Goal: Task Accomplishment & Management: Complete application form

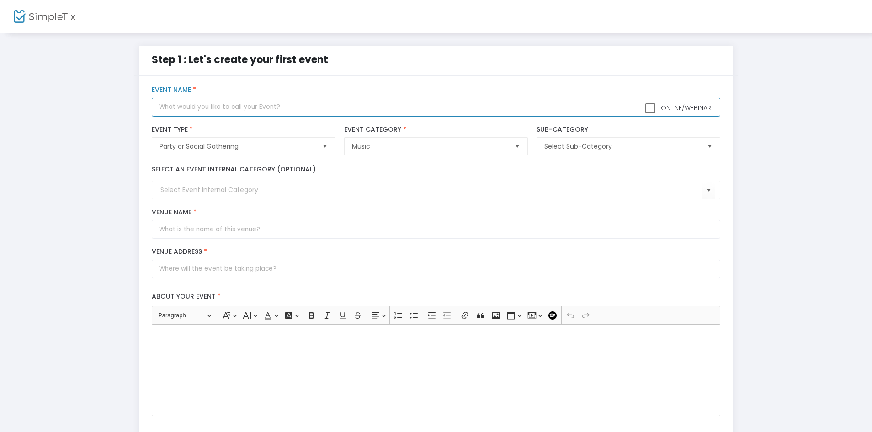
click at [277, 111] on input "text" at bounding box center [436, 107] width 568 height 19
type input "FUNK CONCERT"
click at [461, 197] on kendo-combobox at bounding box center [436, 190] width 568 height 18
click at [459, 184] on kendo-combobox at bounding box center [436, 190] width 568 height 18
click at [364, 187] on input at bounding box center [430, 190] width 541 height 10
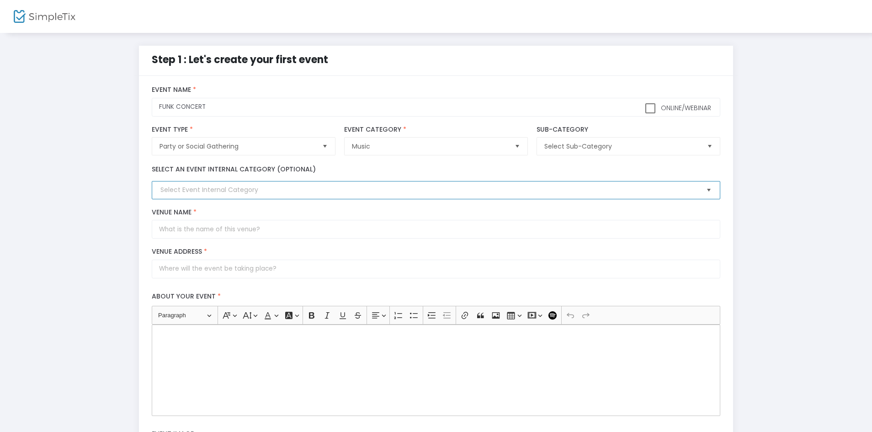
click at [707, 191] on span "Select" at bounding box center [708, 190] width 15 height 15
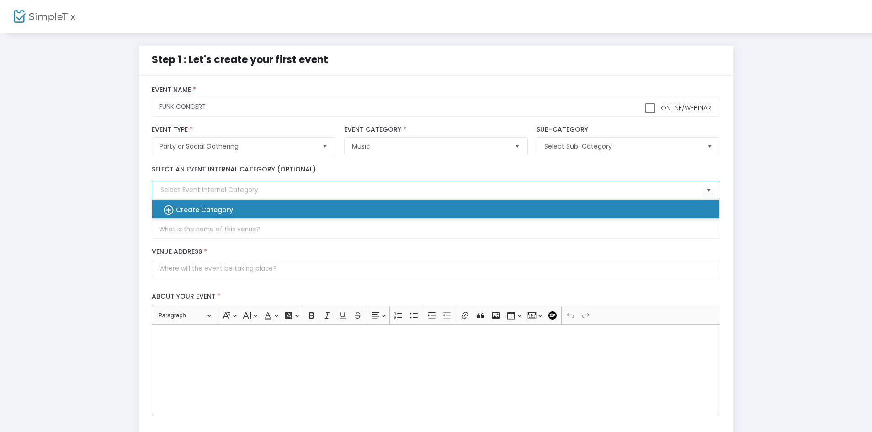
click at [463, 200] on div "Create Category" at bounding box center [431, 209] width 552 height 18
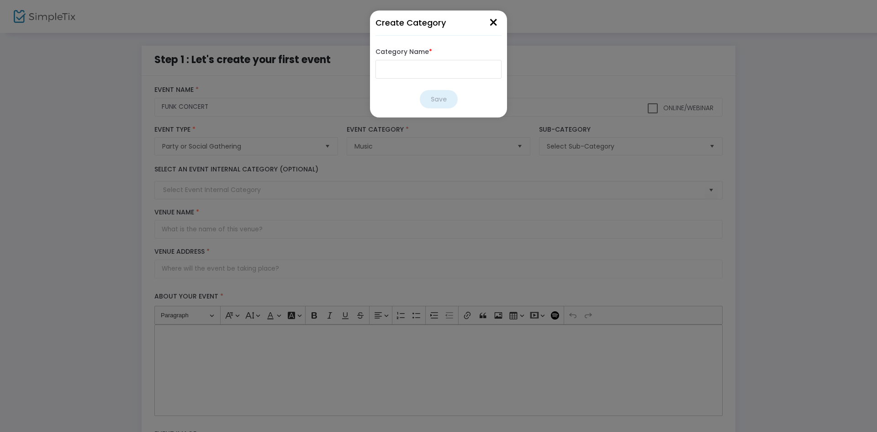
click at [444, 71] on input "Category Name *" at bounding box center [438, 69] width 126 height 19
click at [439, 69] on input "Category Name *" at bounding box center [438, 69] width 126 height 19
type input "MUSIC"
click at [430, 91] on button "Save" at bounding box center [439, 99] width 38 height 18
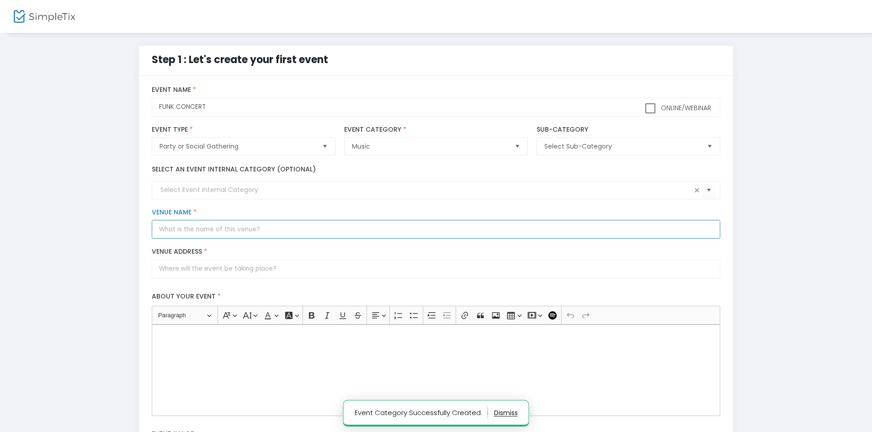
click at [227, 238] on input "Venue Name *" at bounding box center [436, 229] width 568 height 19
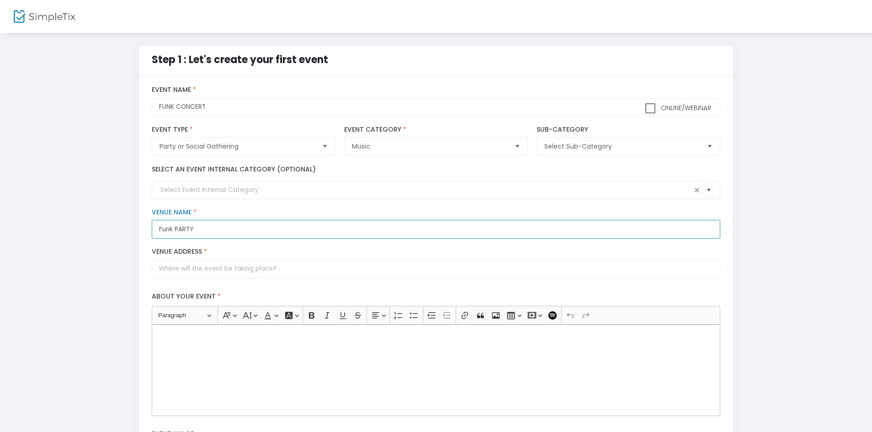
type input "Funk PARTY"
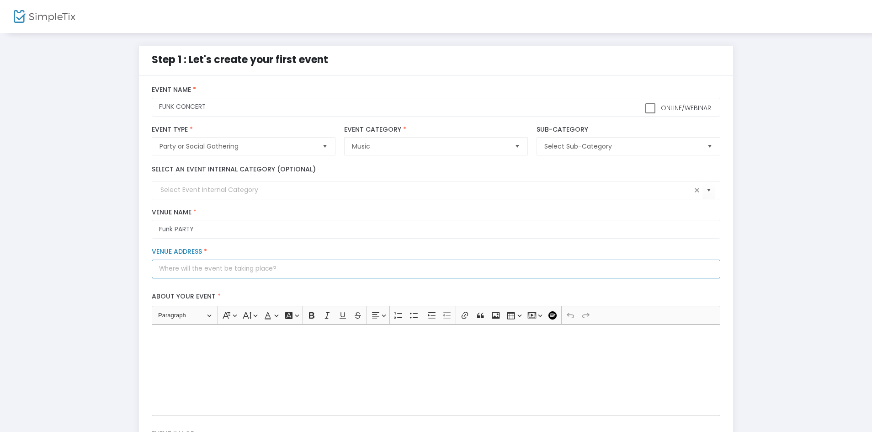
click at [250, 272] on input "Venue Address *" at bounding box center [436, 268] width 568 height 19
type input "T"
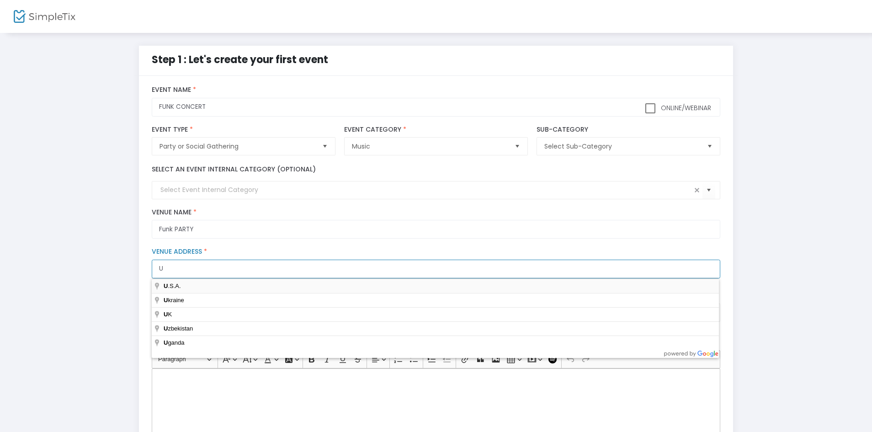
type input "U"
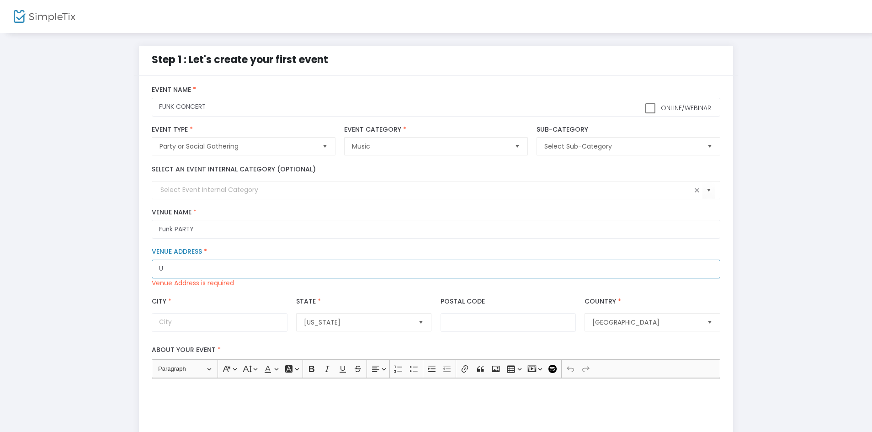
click at [298, 269] on input "U" at bounding box center [436, 268] width 568 height 19
click at [335, 271] on input "U" at bounding box center [436, 268] width 568 height 19
click at [747, 248] on div "Step 1 : Let's create your first event title : FUNK CONCERT Valid : true Requir…" at bounding box center [436, 364] width 844 height 637
click at [505, 259] on div "U Venue Address * Venue Address is required" at bounding box center [436, 268] width 577 height 40
click at [511, 272] on input "U" at bounding box center [436, 268] width 568 height 19
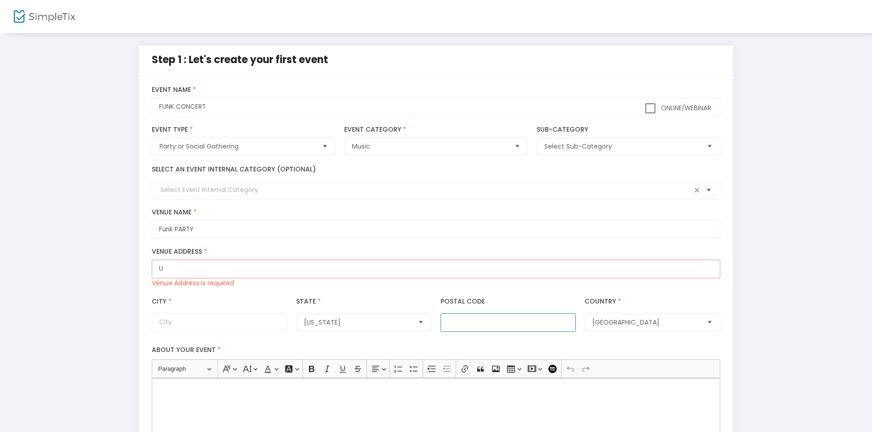
click at [499, 322] on input "Postal Code" at bounding box center [507, 322] width 135 height 19
type input "M2J"
type input "toronto"
click at [327, 326] on span "Alabama" at bounding box center [357, 321] width 107 height 9
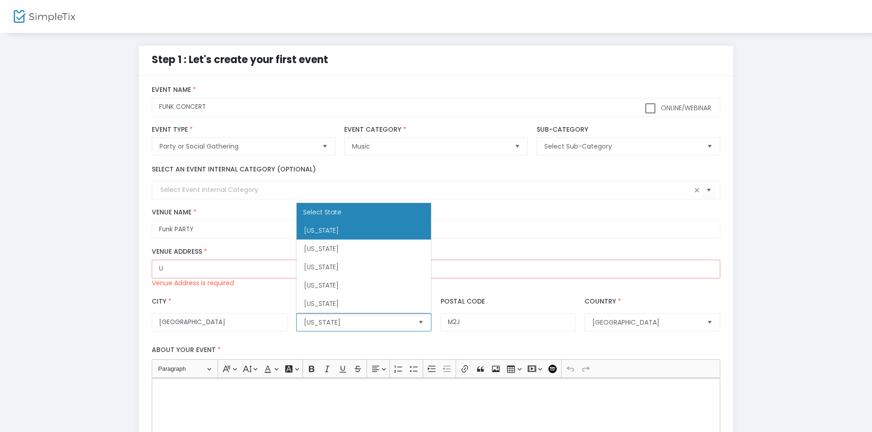
click at [363, 207] on div "Select State" at bounding box center [363, 212] width 134 height 18
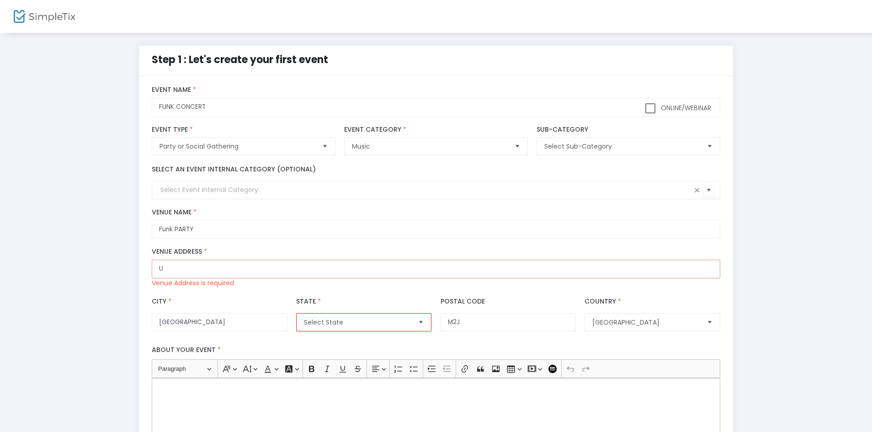
click at [686, 280] on div "U Venue Address * Venue Address is required" at bounding box center [436, 268] width 577 height 40
click at [679, 272] on input "U" at bounding box center [436, 268] width 568 height 19
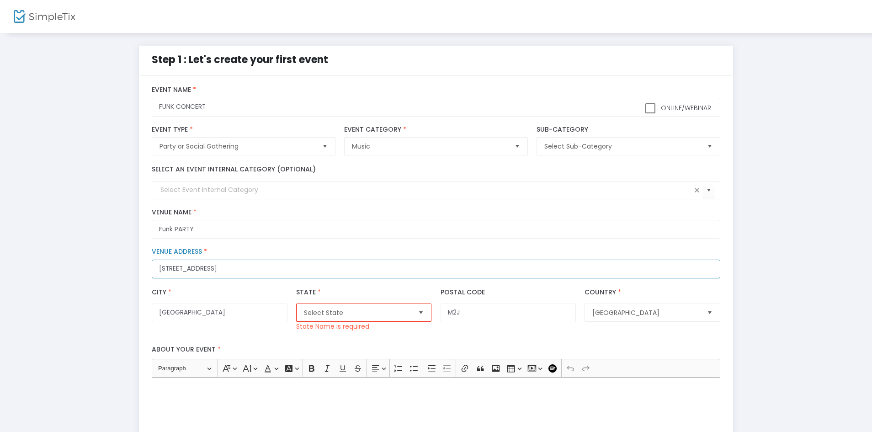
scroll to position [32, 0]
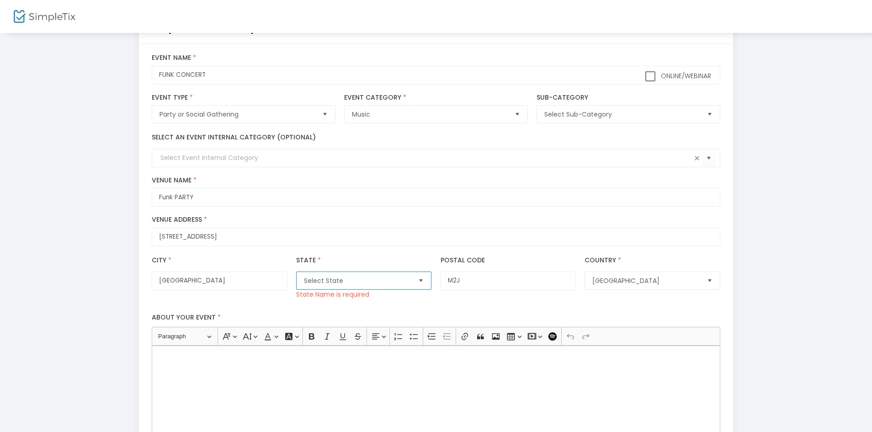
click at [369, 279] on span "Select State" at bounding box center [357, 280] width 107 height 9
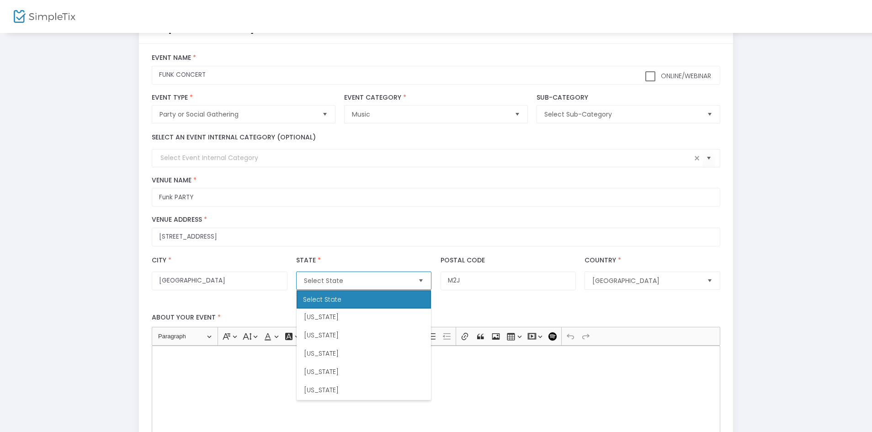
scroll to position [0, 0]
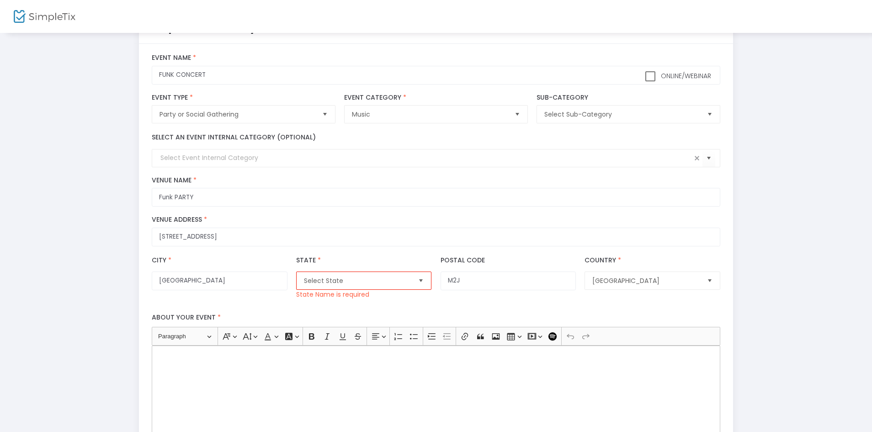
click at [491, 312] on label "About your event *" at bounding box center [436, 317] width 577 height 19
click at [617, 270] on div "Country * United States Country Name is required" at bounding box center [652, 277] width 144 height 44
click at [622, 280] on span "United States" at bounding box center [645, 280] width 107 height 9
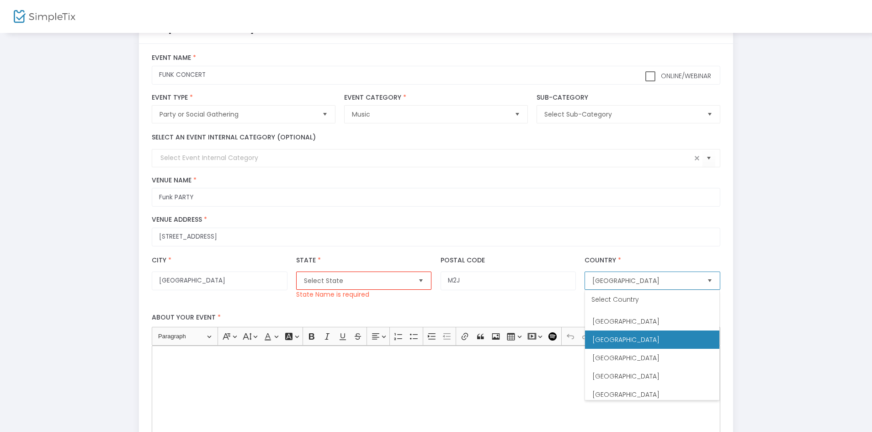
scroll to position [4412, 0]
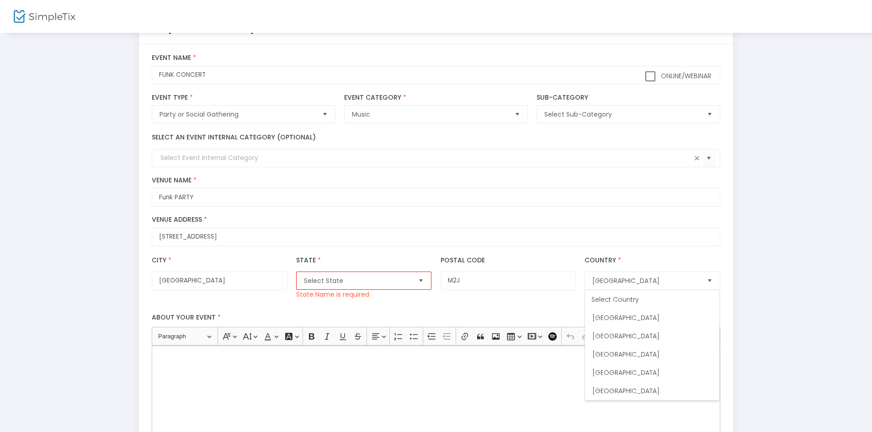
click at [793, 376] on div "Step 1 : Let's create your first event title : FUNK CONCERT Valid : true Requir…" at bounding box center [436, 332] width 844 height 637
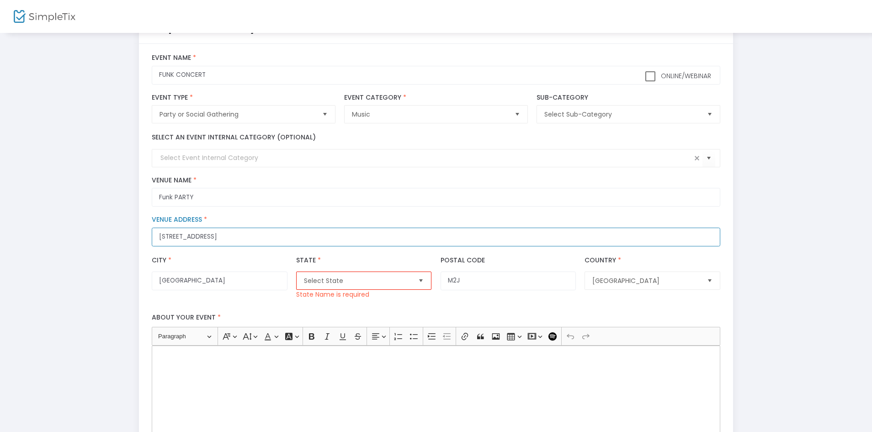
click at [515, 241] on input "97 nymark ave" at bounding box center [436, 236] width 568 height 19
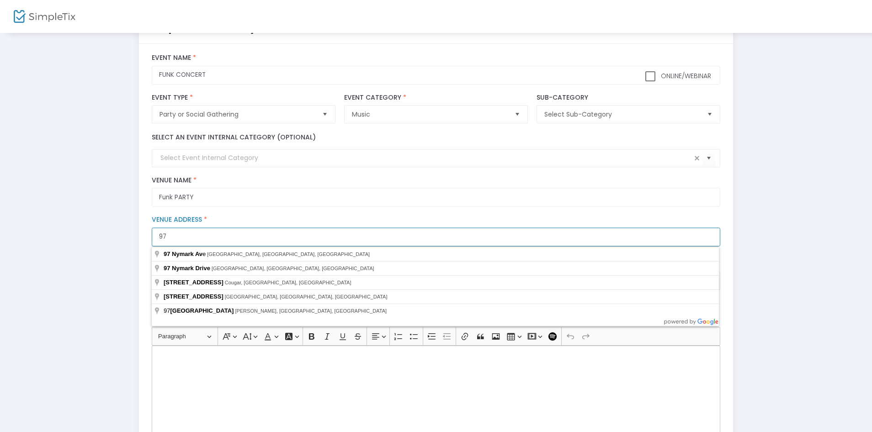
type input "9"
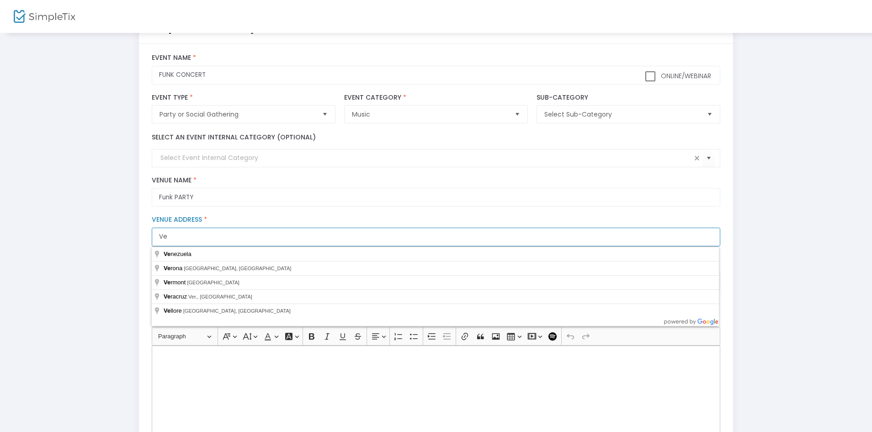
type input "V"
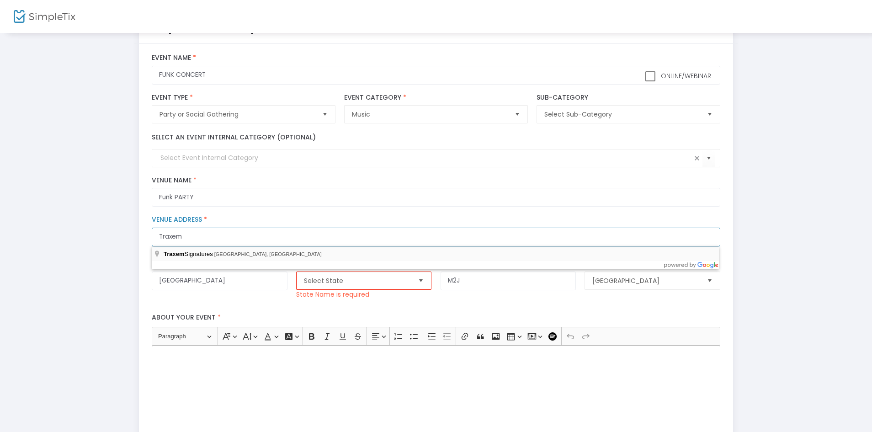
type input "Traxem"
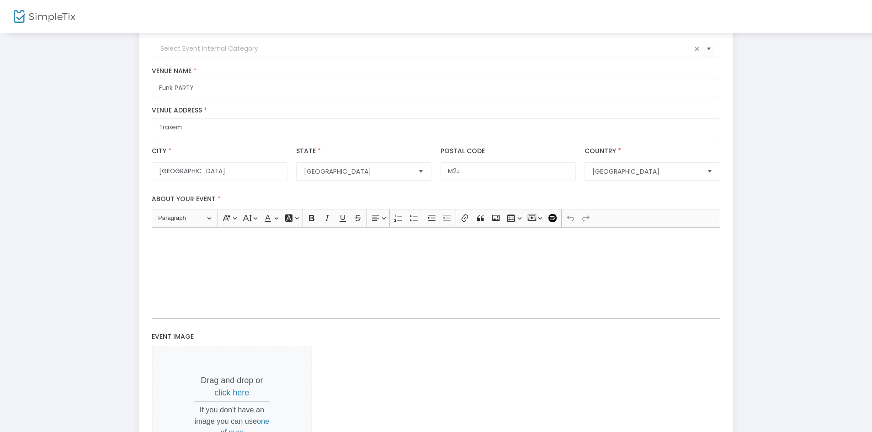
scroll to position [157, 0]
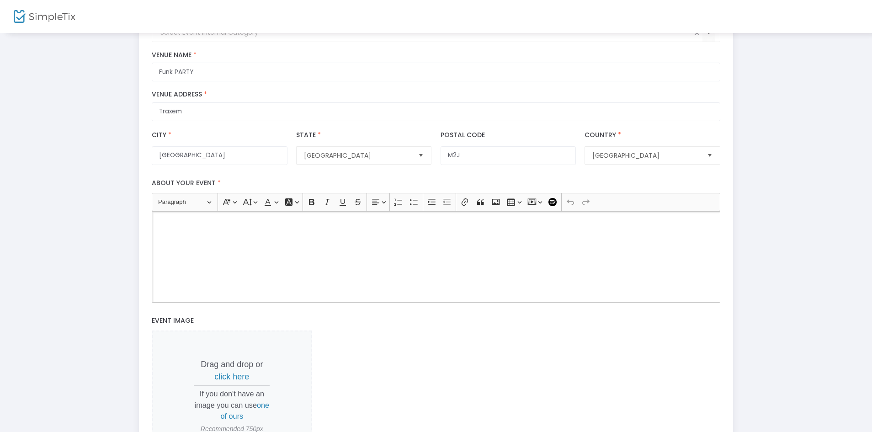
click at [530, 263] on div "Rich Text Editor, main" at bounding box center [436, 256] width 568 height 91
click at [838, 257] on div "Step 1 : Let's create your first event title : FUNK CONCERT Valid : true Requir…" at bounding box center [436, 203] width 844 height 628
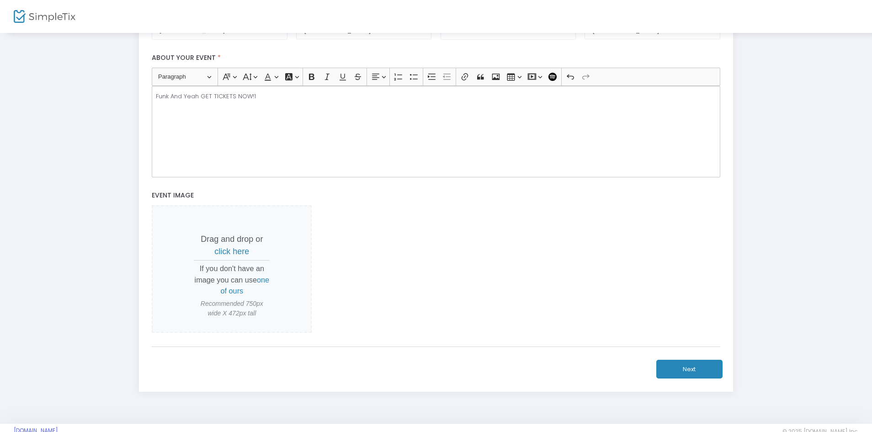
scroll to position [301, 0]
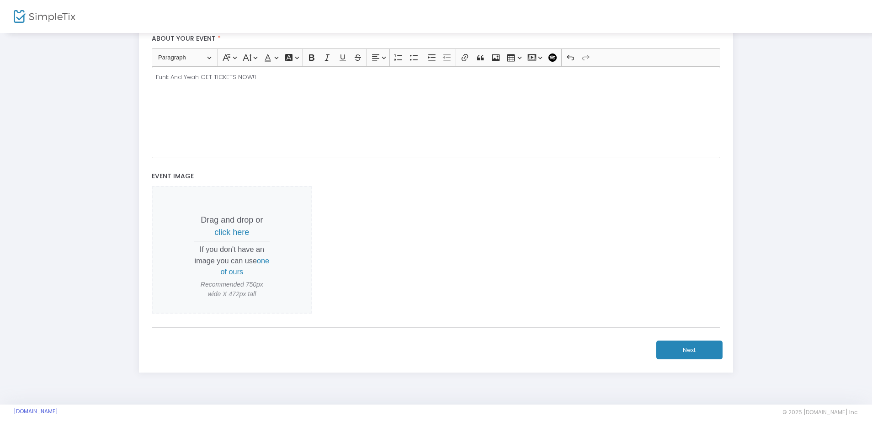
click at [699, 355] on button "Next" at bounding box center [689, 349] width 66 height 19
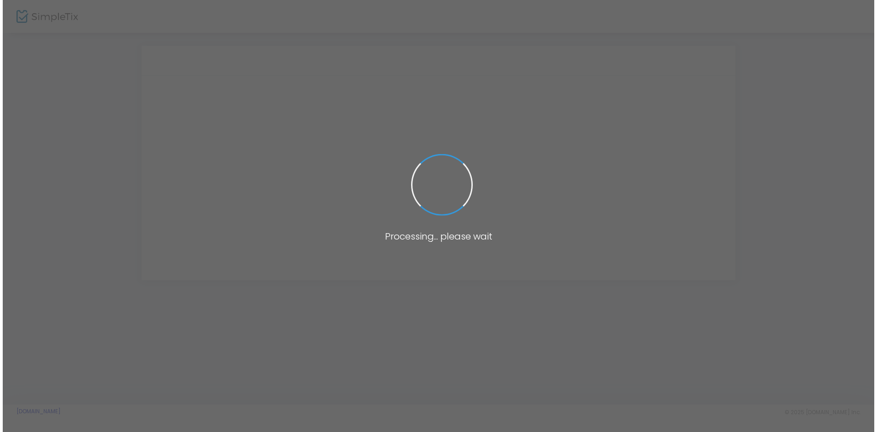
scroll to position [0, 0]
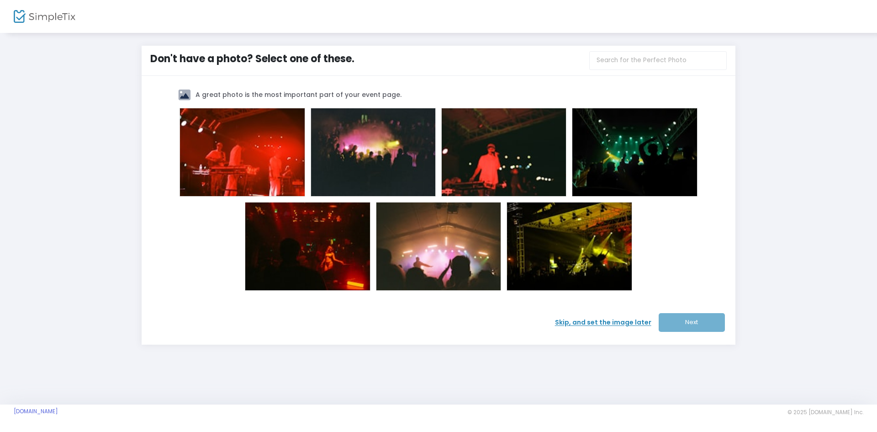
click at [630, 160] on span at bounding box center [635, 152] width 37 height 37
click at [702, 328] on button "Next" at bounding box center [692, 322] width 66 height 19
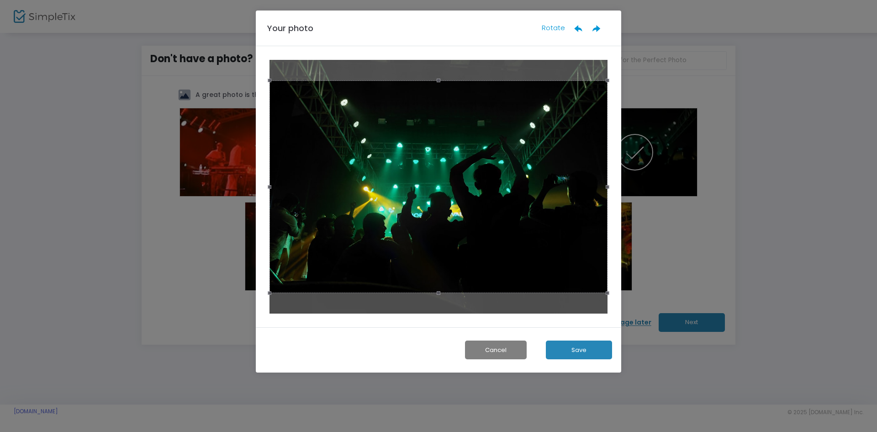
click at [593, 350] on button "Save" at bounding box center [579, 349] width 66 height 19
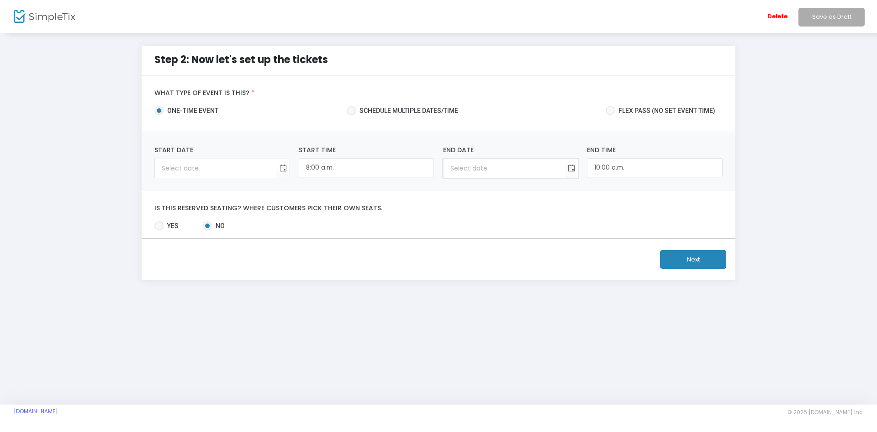
click at [524, 173] on input at bounding box center [504, 168] width 121 height 19
click at [539, 172] on input at bounding box center [504, 168] width 121 height 19
click at [460, 173] on input at bounding box center [504, 168] width 121 height 19
click at [486, 170] on input "2025-month-day" at bounding box center [504, 168] width 121 height 19
click at [488, 169] on input "2025-month-day" at bounding box center [504, 168] width 121 height 19
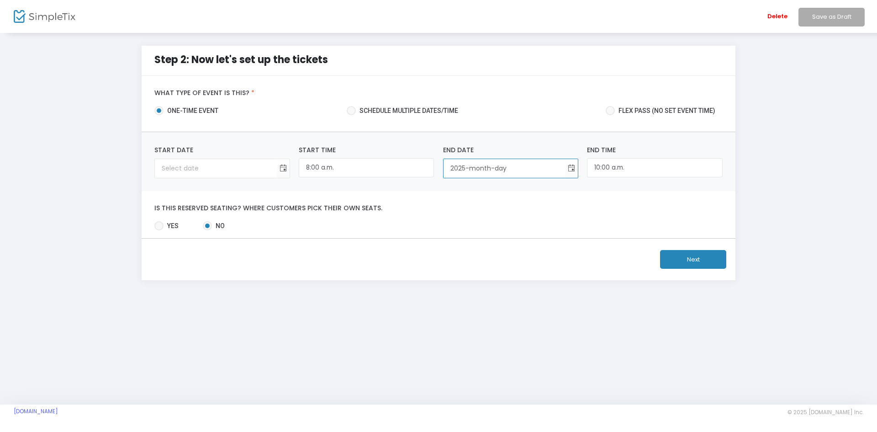
click at [490, 169] on input "2025-month-day" at bounding box center [504, 168] width 121 height 19
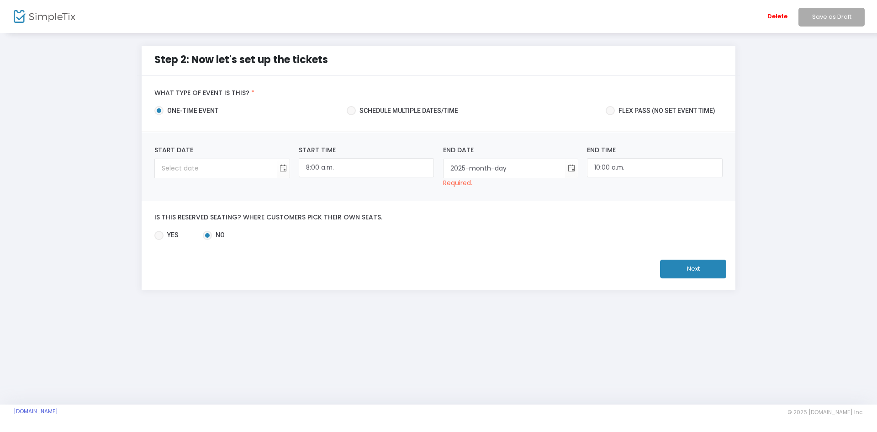
drag, startPoint x: 490, startPoint y: 169, endPoint x: 431, endPoint y: 217, distance: 75.3
click at [431, 217] on div "Is this reserved seating? Where customers pick their own seats. Yes No Required." at bounding box center [439, 224] width 594 height 47
click at [486, 167] on input "2025-month-day" at bounding box center [504, 168] width 121 height 19
click at [488, 168] on input "2025-month-day" at bounding box center [504, 168] width 121 height 19
click at [491, 169] on input "2025-10-day" at bounding box center [504, 168] width 121 height 19
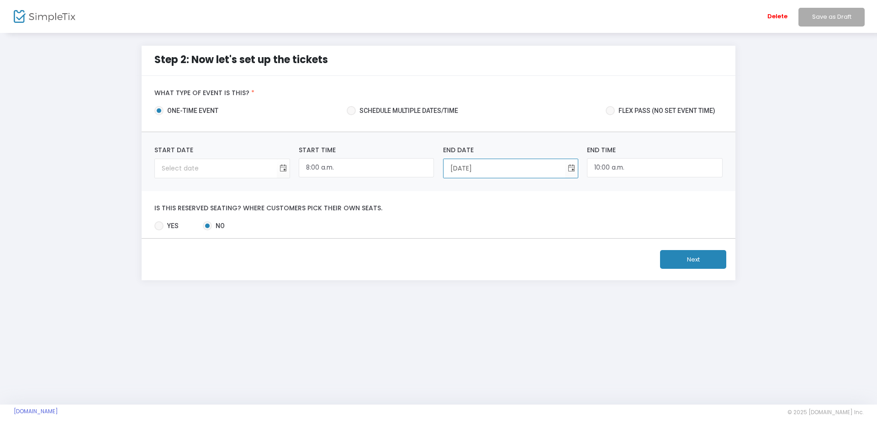
click at [489, 170] on input "2025-10-14" at bounding box center [504, 168] width 121 height 19
click at [500, 209] on label "Is this reserved seating? Where customers pick their own seats." at bounding box center [438, 208] width 568 height 8
click at [496, 173] on input "2025-10-14" at bounding box center [504, 168] width 121 height 19
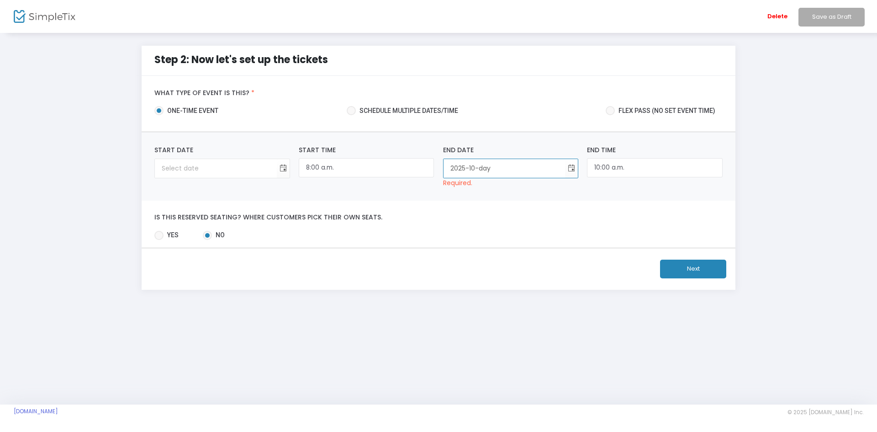
click at [488, 169] on input "2025-10-day" at bounding box center [504, 168] width 121 height 19
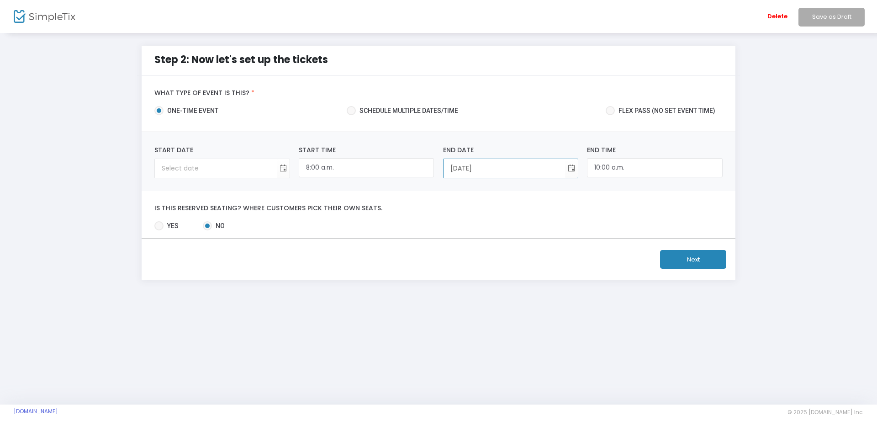
type input "2025-10-14"
click at [259, 171] on input at bounding box center [215, 168] width 121 height 19
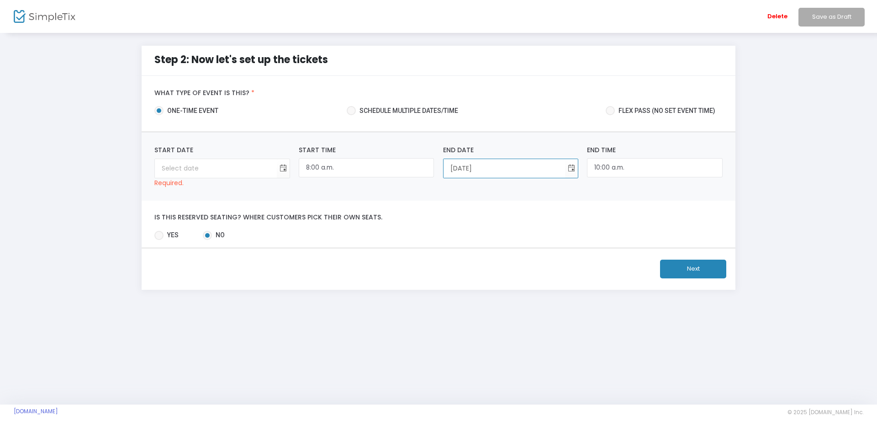
click at [495, 168] on input "2025-10-14" at bounding box center [504, 168] width 121 height 19
click at [569, 164] on span "Toggle calendar" at bounding box center [571, 168] width 15 height 15
click at [537, 260] on span "15" at bounding box center [537, 260] width 16 height 16
click at [285, 169] on span "Toggle calendar" at bounding box center [282, 168] width 15 height 15
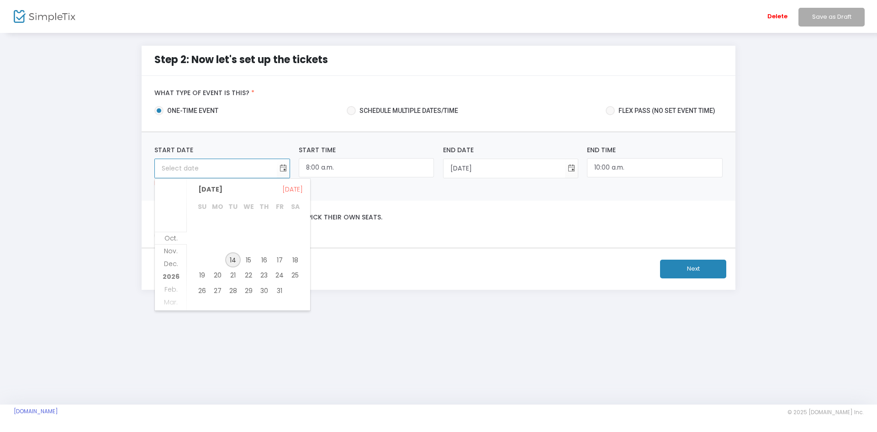
click at [235, 260] on span "14" at bounding box center [233, 260] width 16 height 16
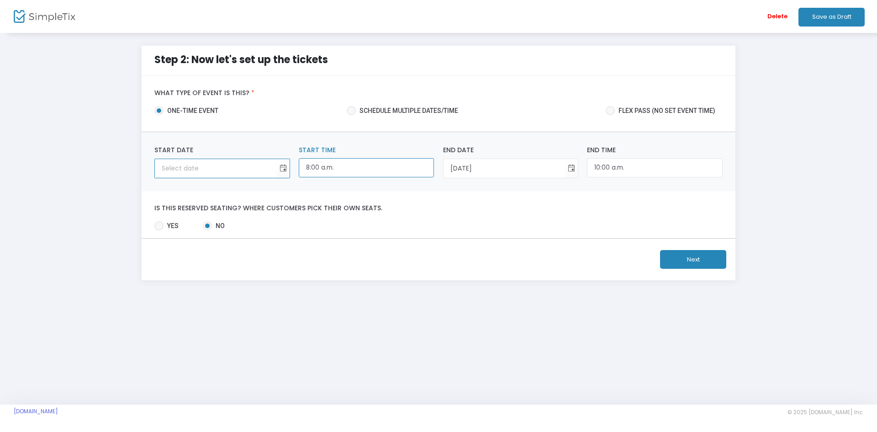
click at [341, 169] on input "8:00 a.m." at bounding box center [366, 168] width 135 height 20
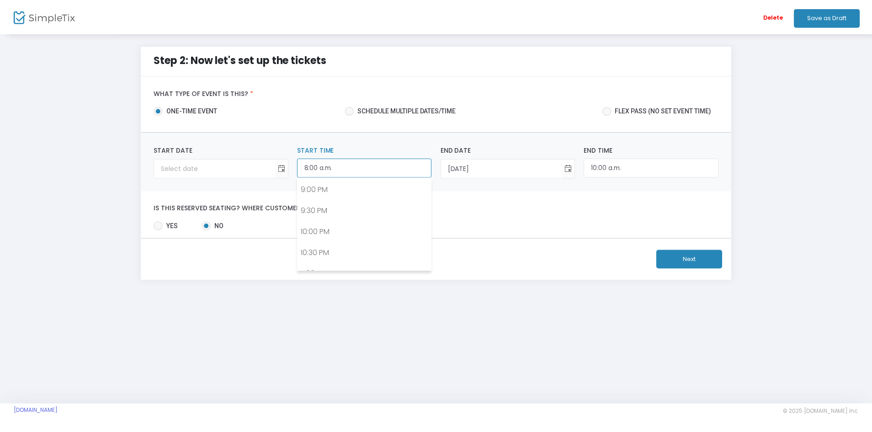
scroll to position [875, 0]
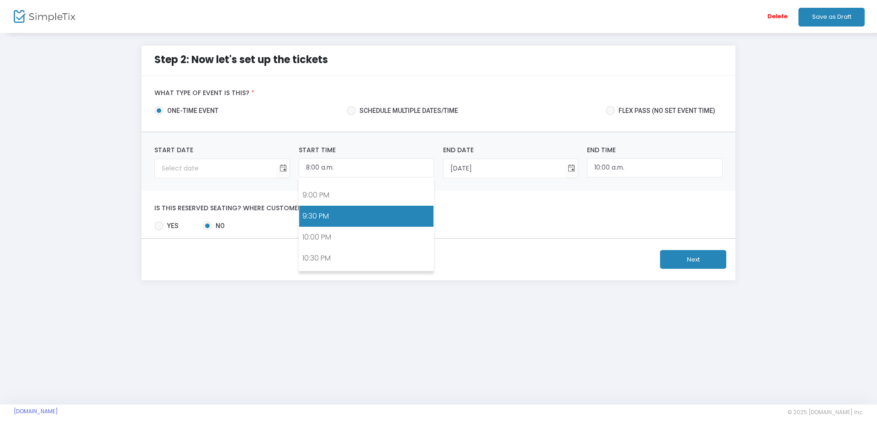
click at [374, 226] on link "9:30 PM" at bounding box center [366, 216] width 134 height 21
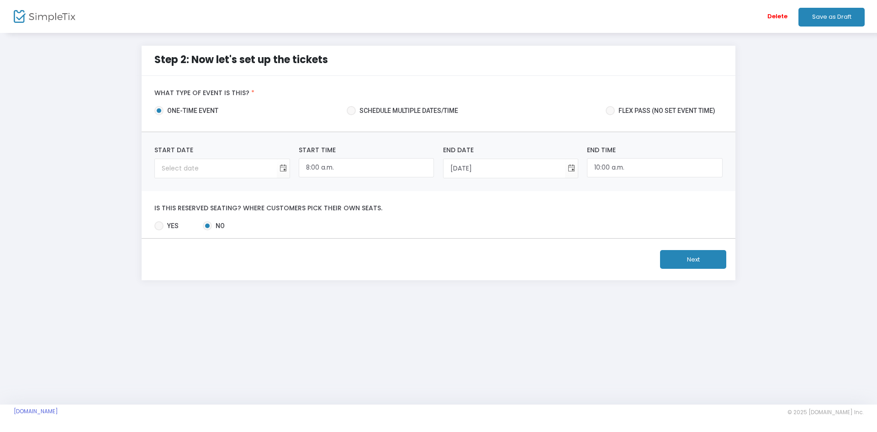
click at [158, 227] on span at bounding box center [158, 225] width 9 height 9
click at [158, 230] on input "Yes" at bounding box center [158, 230] width 0 height 0
radio input "true"
click at [686, 262] on button "Next" at bounding box center [693, 259] width 66 height 19
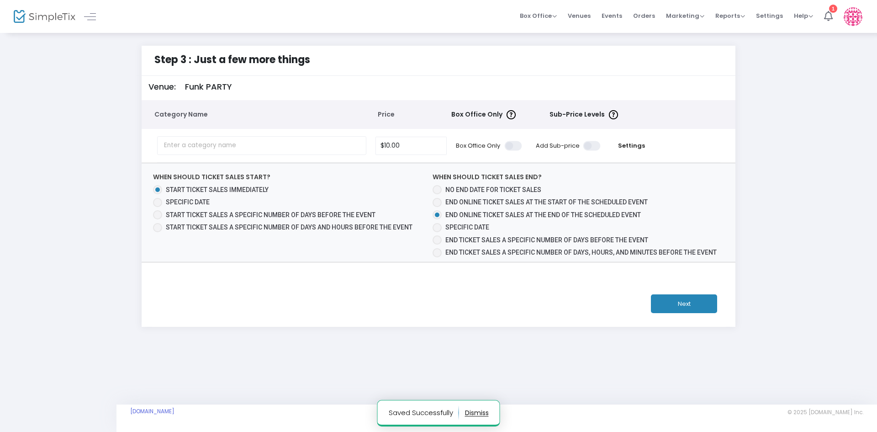
click at [697, 304] on button "Next" at bounding box center [684, 303] width 66 height 19
click at [439, 188] on span at bounding box center [437, 189] width 9 height 9
click at [437, 194] on input "No end date for ticket sales" at bounding box center [437, 194] width 0 height 0
radio input "true"
click at [675, 311] on button "Next" at bounding box center [684, 303] width 66 height 19
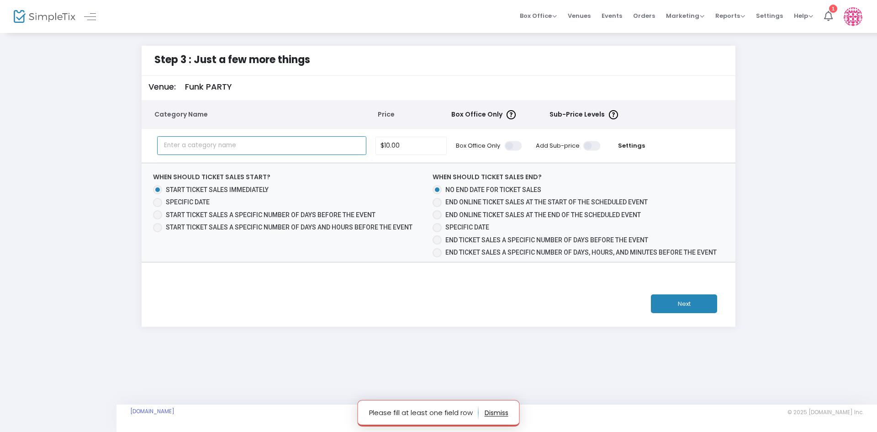
click at [312, 145] on input "text" at bounding box center [262, 145] width 210 height 19
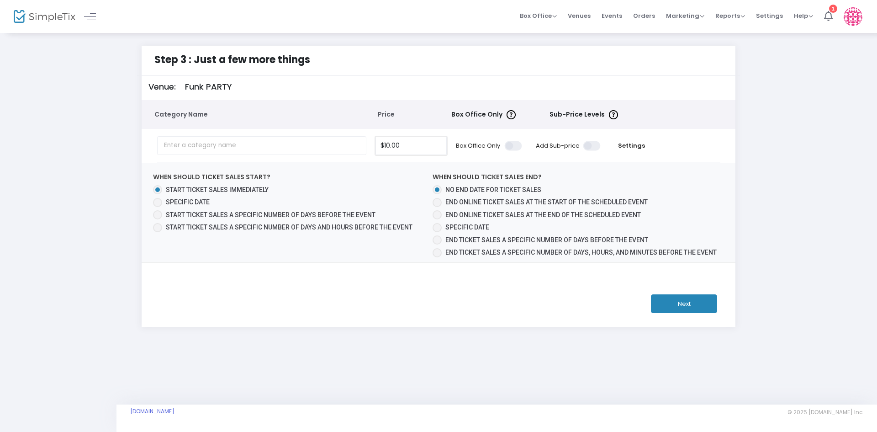
click at [415, 150] on input "$10.00" at bounding box center [411, 145] width 70 height 17
type input "10"
type input "0"
click at [432, 363] on div "Step 3 : Just a few more things Venue: Funk PARTY Category Name Price Box Offic…" at bounding box center [438, 218] width 877 height 372
click at [419, 144] on input "0" at bounding box center [411, 145] width 70 height 17
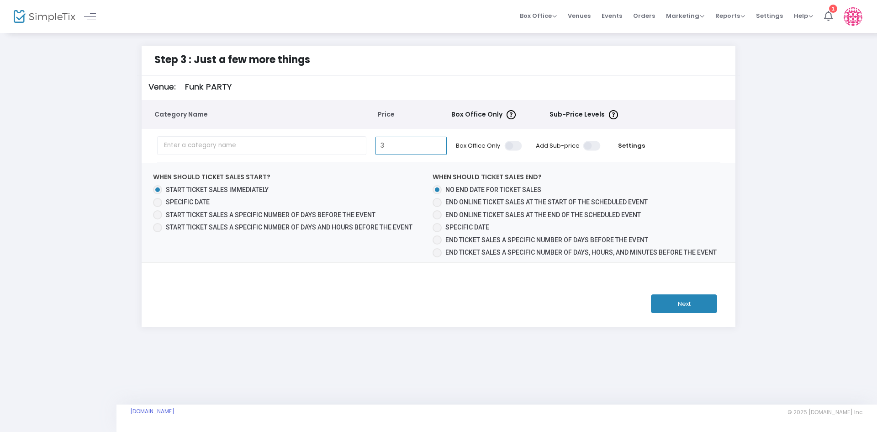
type input "3"
click at [301, 142] on input "text" at bounding box center [262, 145] width 210 height 19
click at [407, 148] on input "3" at bounding box center [411, 145] width 70 height 17
type input "1"
click at [319, 152] on input "text" at bounding box center [262, 145] width 210 height 19
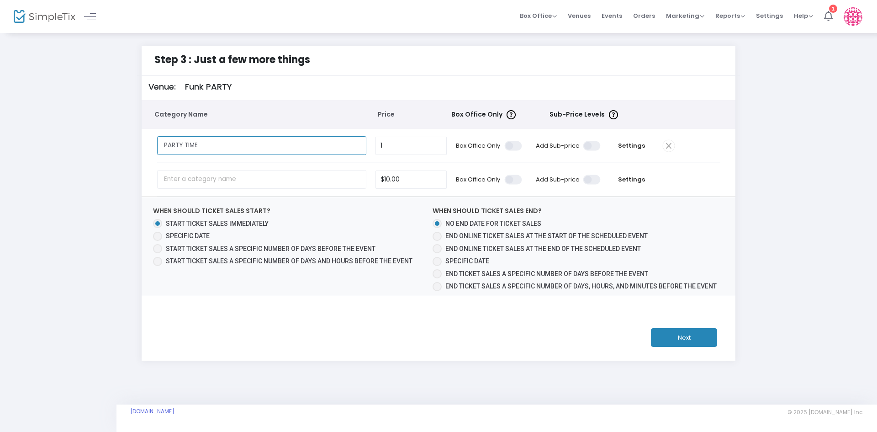
type input "PARTY TIME"
click at [747, 208] on div "Step 3 : Just a few more things Venue: Funk PARTY Category Name Price Box Offic…" at bounding box center [439, 203] width 850 height 315
click at [660, 181] on td at bounding box center [689, 179] width 62 height 33
click at [337, 175] on input "text" at bounding box center [262, 179] width 210 height 19
click at [668, 147] on span at bounding box center [669, 146] width 12 height 12
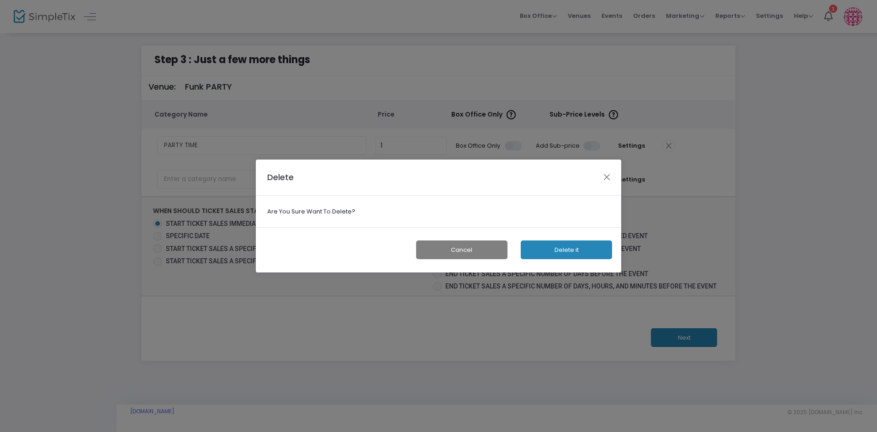
click at [565, 253] on button "Delete it" at bounding box center [566, 249] width 91 height 19
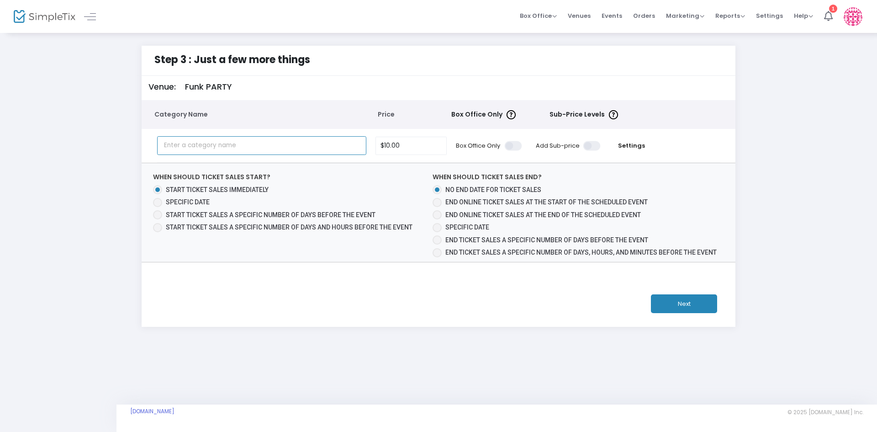
click at [335, 138] on input "text" at bounding box center [262, 145] width 210 height 19
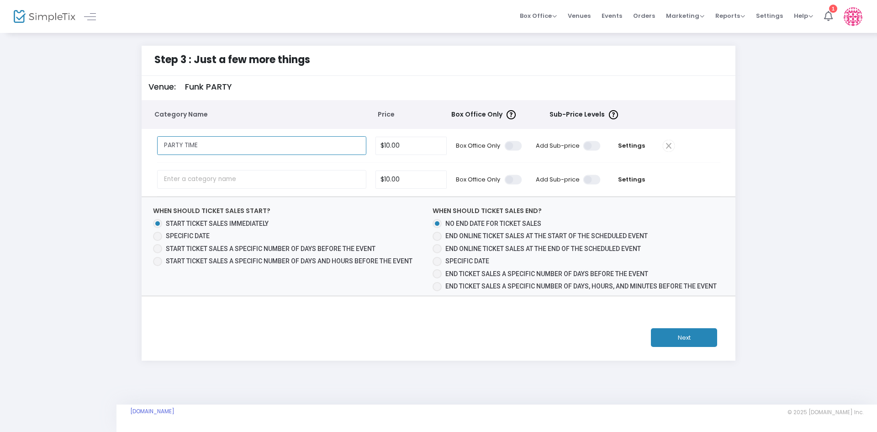
type input "PARTY TIME"
click at [425, 153] on input "$10.00" at bounding box center [411, 145] width 70 height 17
type input "10"
click at [411, 230] on mat-radio-group "Start ticket sales immediately Specific Date Start ticket sales a specific numb…" at bounding box center [286, 243] width 267 height 48
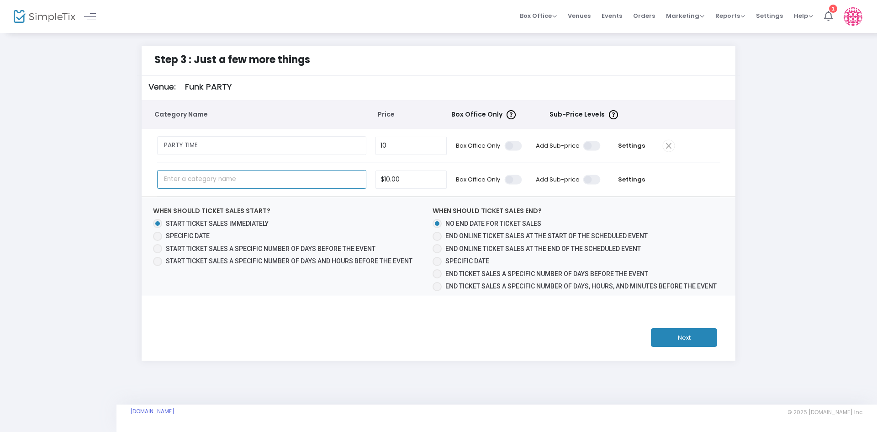
click at [317, 180] on input "text" at bounding box center [262, 179] width 210 height 19
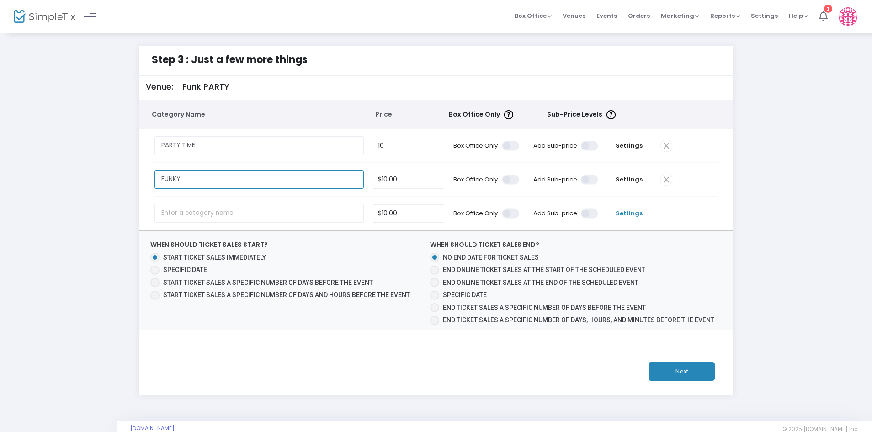
type input "FUNKY"
click at [632, 215] on span "Settings" at bounding box center [629, 213] width 44 height 9
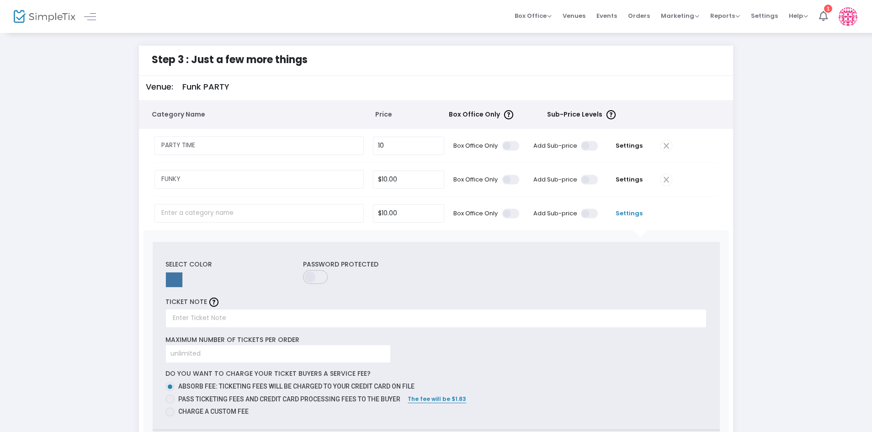
click at [868, 172] on div "Step 3 : Just a few more things Venue: Funk PARTY Category Name Price Box Offic…" at bounding box center [436, 342] width 872 height 620
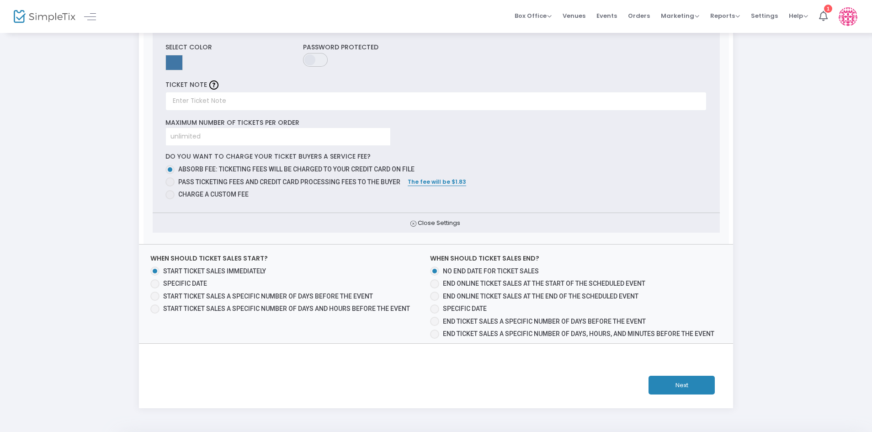
scroll to position [214, 0]
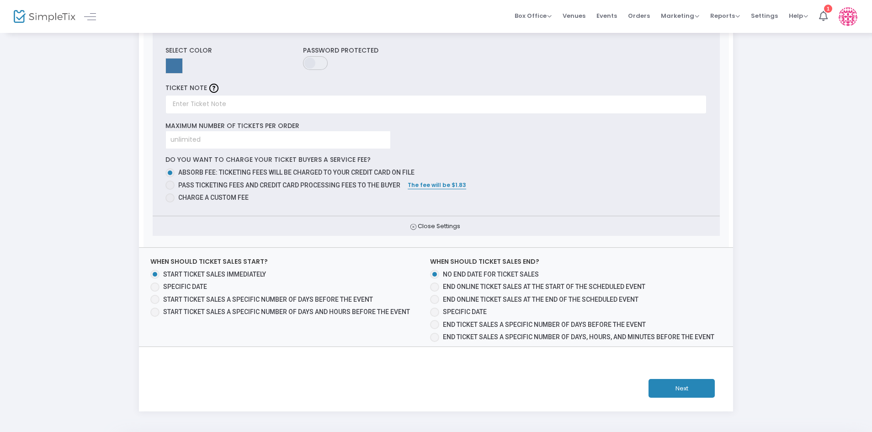
click at [696, 391] on button "Next" at bounding box center [681, 388] width 66 height 19
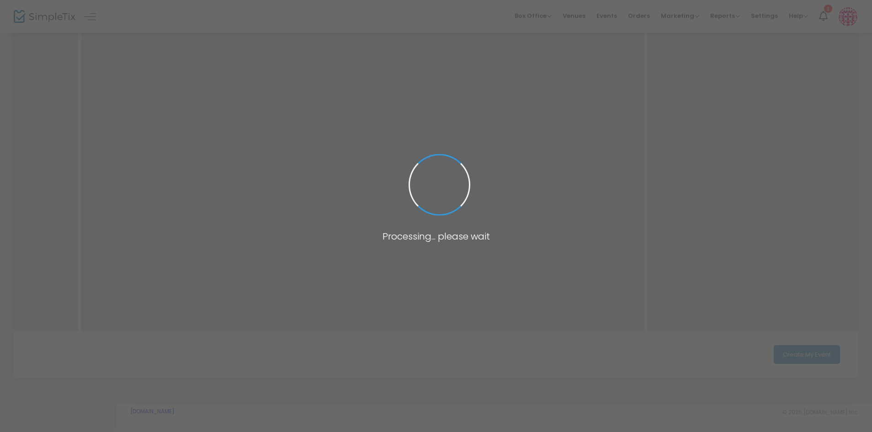
scroll to position [164, 0]
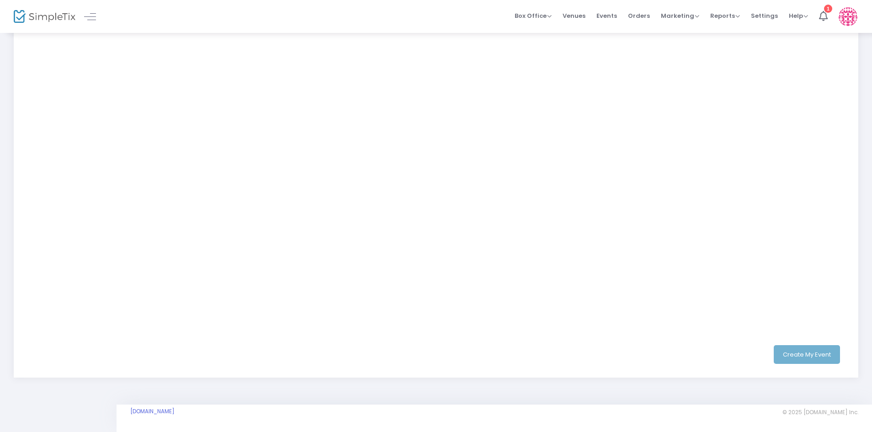
click at [822, 357] on div "Create My Event" at bounding box center [436, 354] width 812 height 19
click at [823, 16] on icon at bounding box center [823, 16] width 9 height 10
click at [866, 169] on div "Step 3 : Just a few more things Notes: Focal point required Chart should be pub…" at bounding box center [436, 136] width 872 height 536
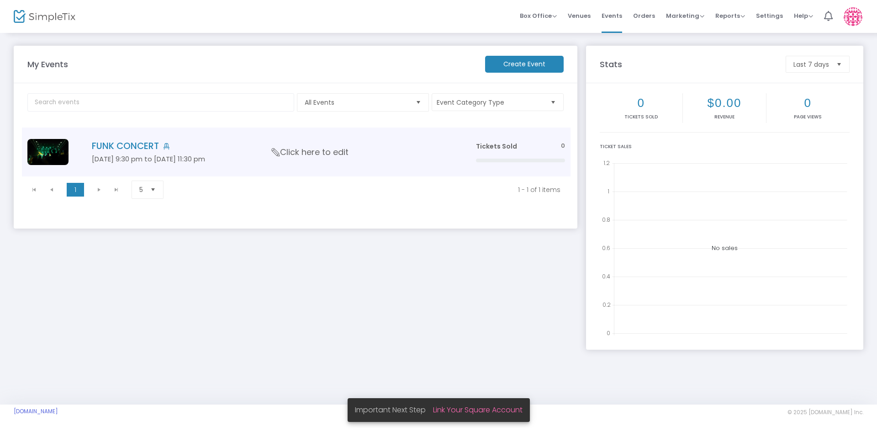
click at [339, 153] on span "Click here to edit" at bounding box center [310, 152] width 77 height 12
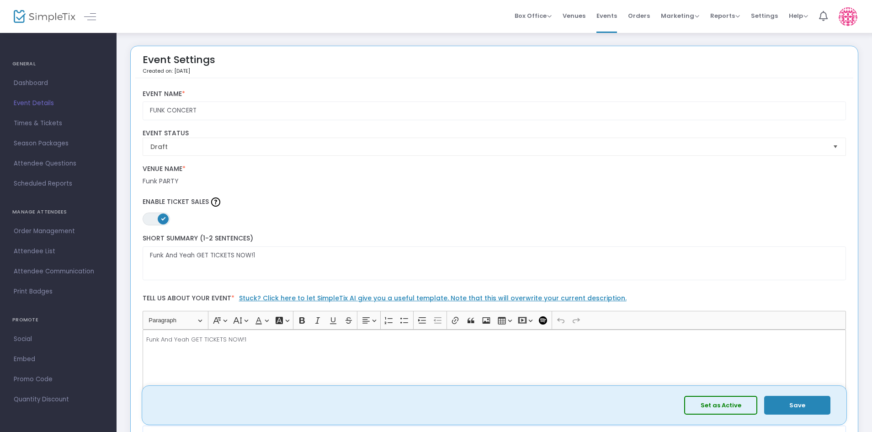
click at [804, 411] on button "Save" at bounding box center [797, 405] width 66 height 19
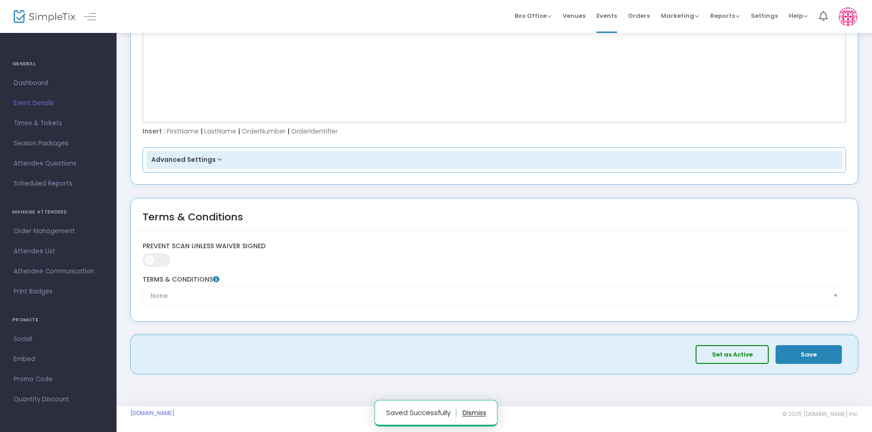
scroll to position [1282, 0]
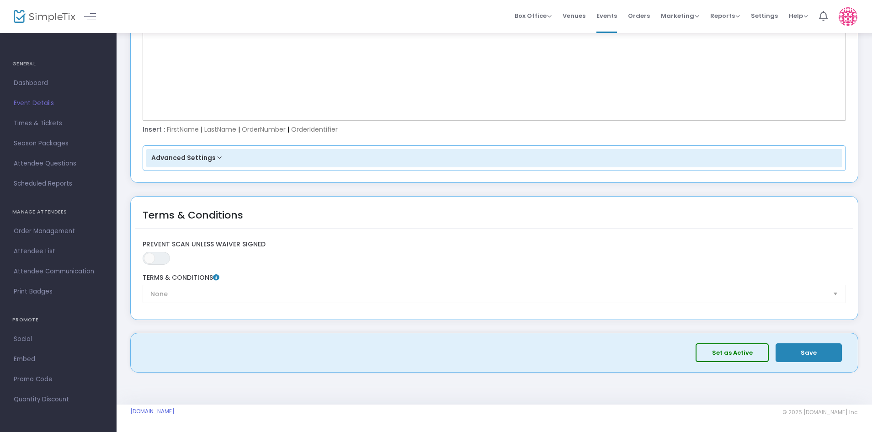
click at [818, 356] on button "Save" at bounding box center [808, 352] width 66 height 19
click at [612, 17] on span "Events" at bounding box center [606, 15] width 21 height 23
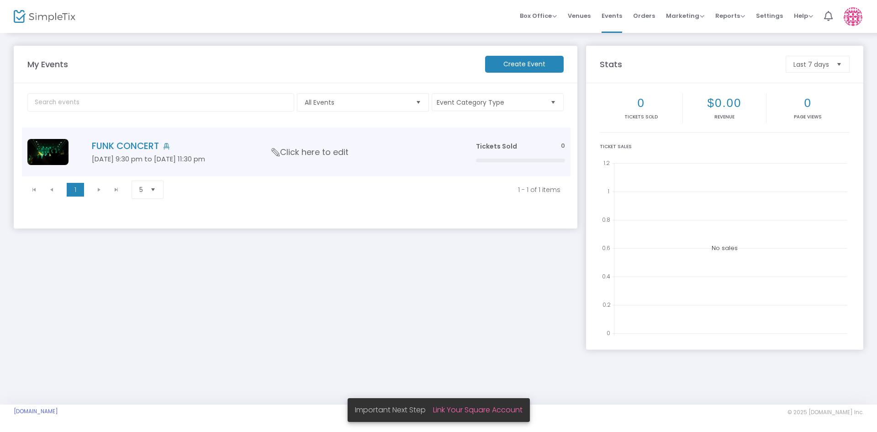
click at [140, 147] on h4 "FUNK CONCERT" at bounding box center [270, 146] width 357 height 11
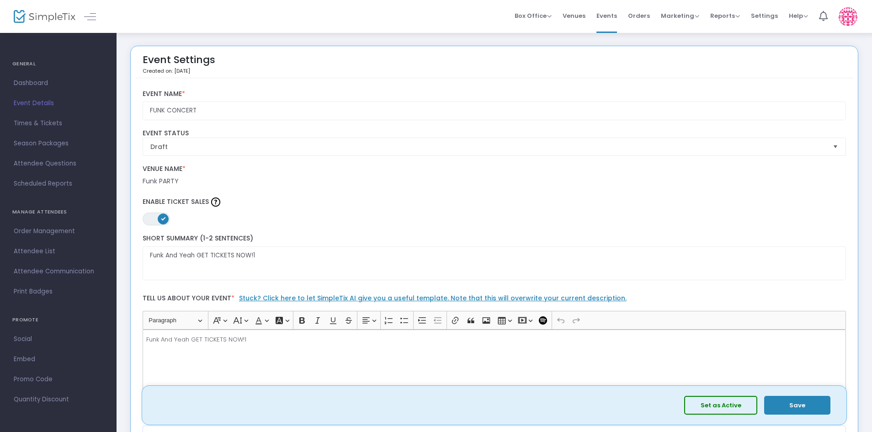
click at [818, 407] on button "Save" at bounding box center [797, 405] width 66 height 19
click at [801, 407] on button "Save" at bounding box center [797, 405] width 66 height 19
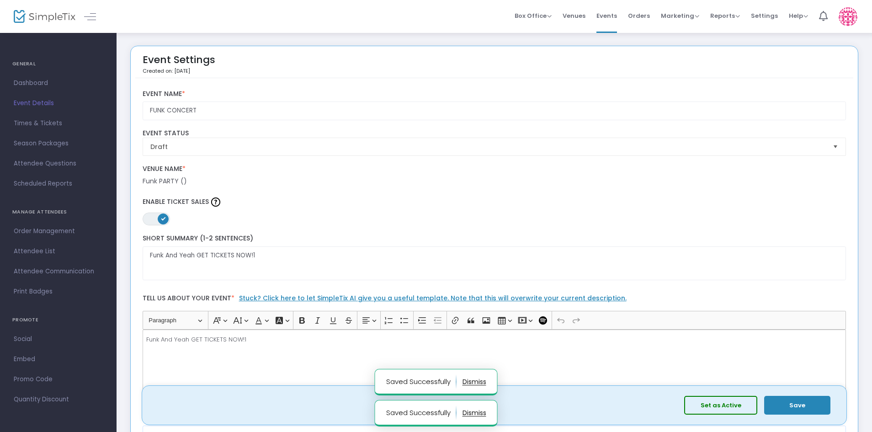
click at [801, 407] on button "Save" at bounding box center [797, 405] width 66 height 19
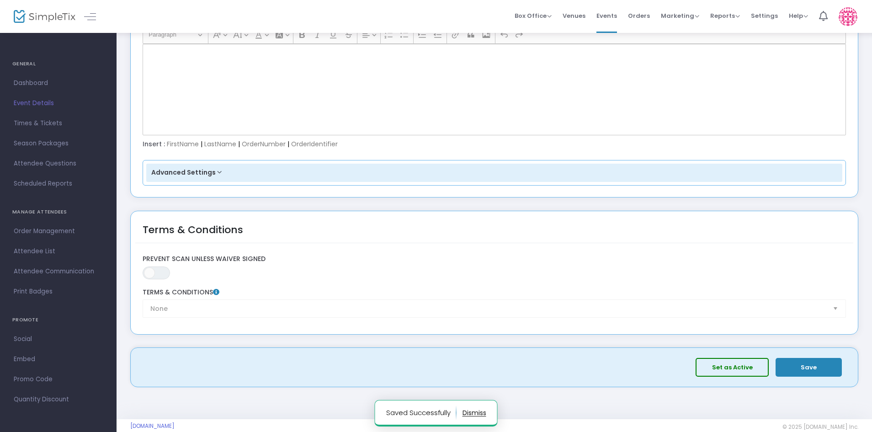
scroll to position [1282, 0]
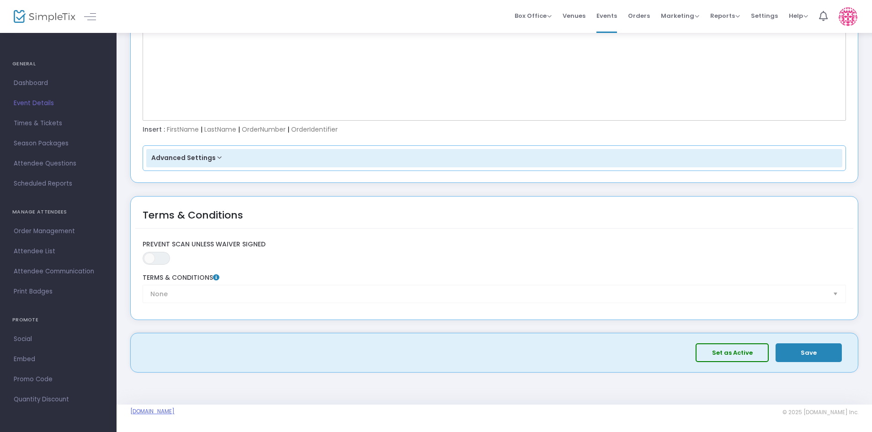
click at [174, 412] on link "[DOMAIN_NAME]" at bounding box center [152, 410] width 44 height 7
